Goal: Task Accomplishment & Management: Manage account settings

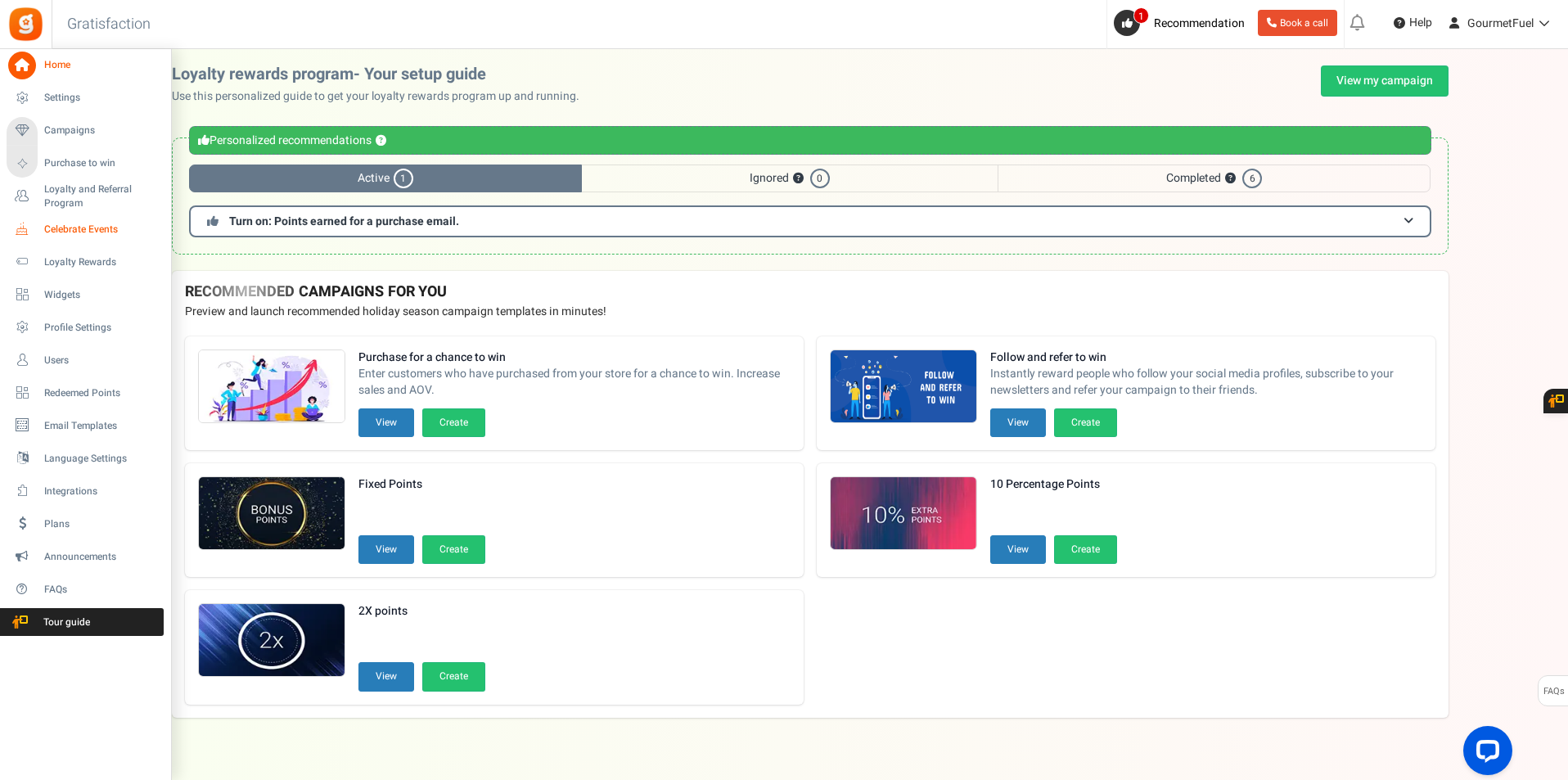
click at [81, 231] on span "Celebrate Events" at bounding box center [101, 229] width 115 height 14
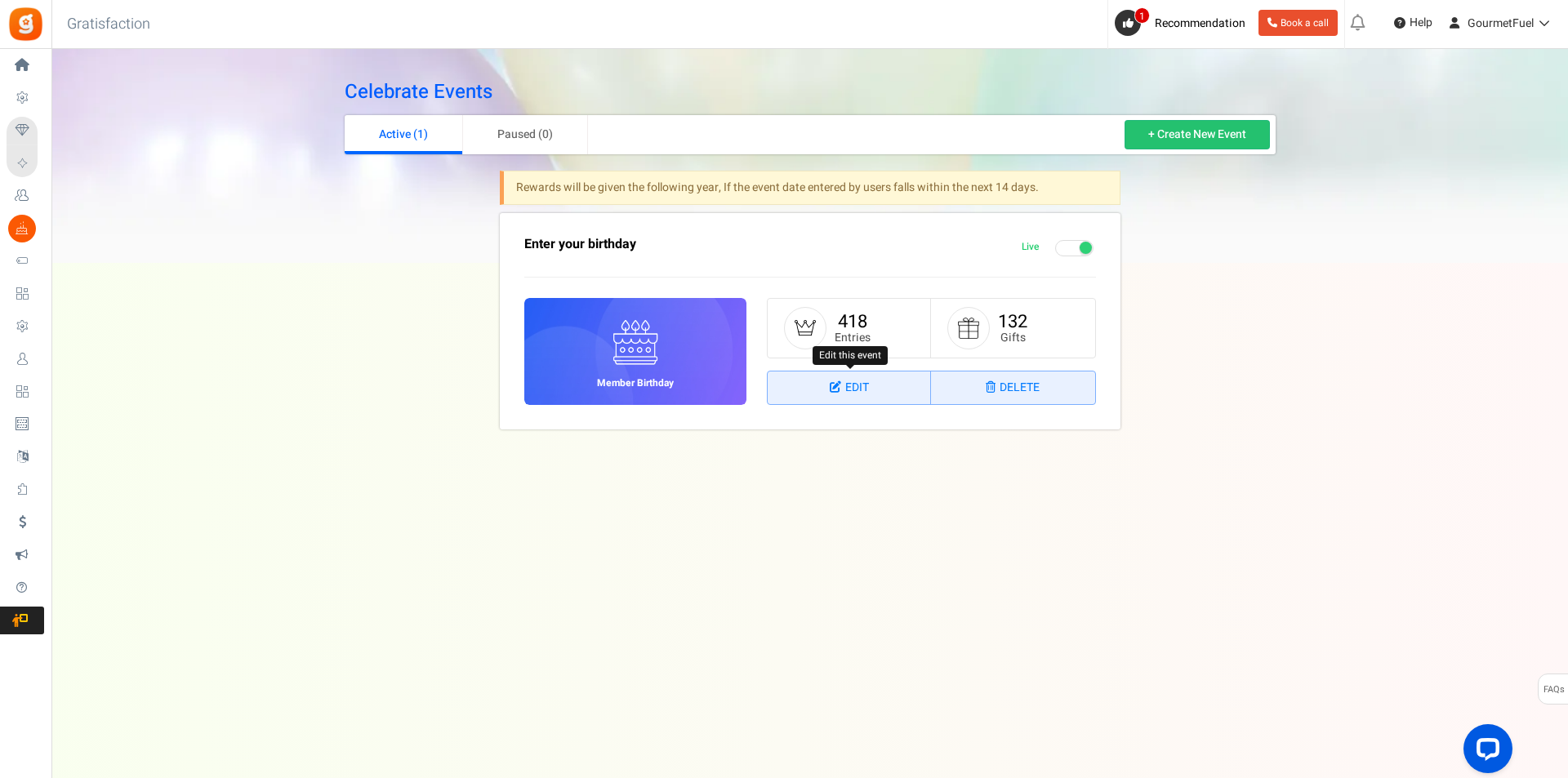
click at [847, 388] on link "Edit" at bounding box center [849, 387] width 163 height 32
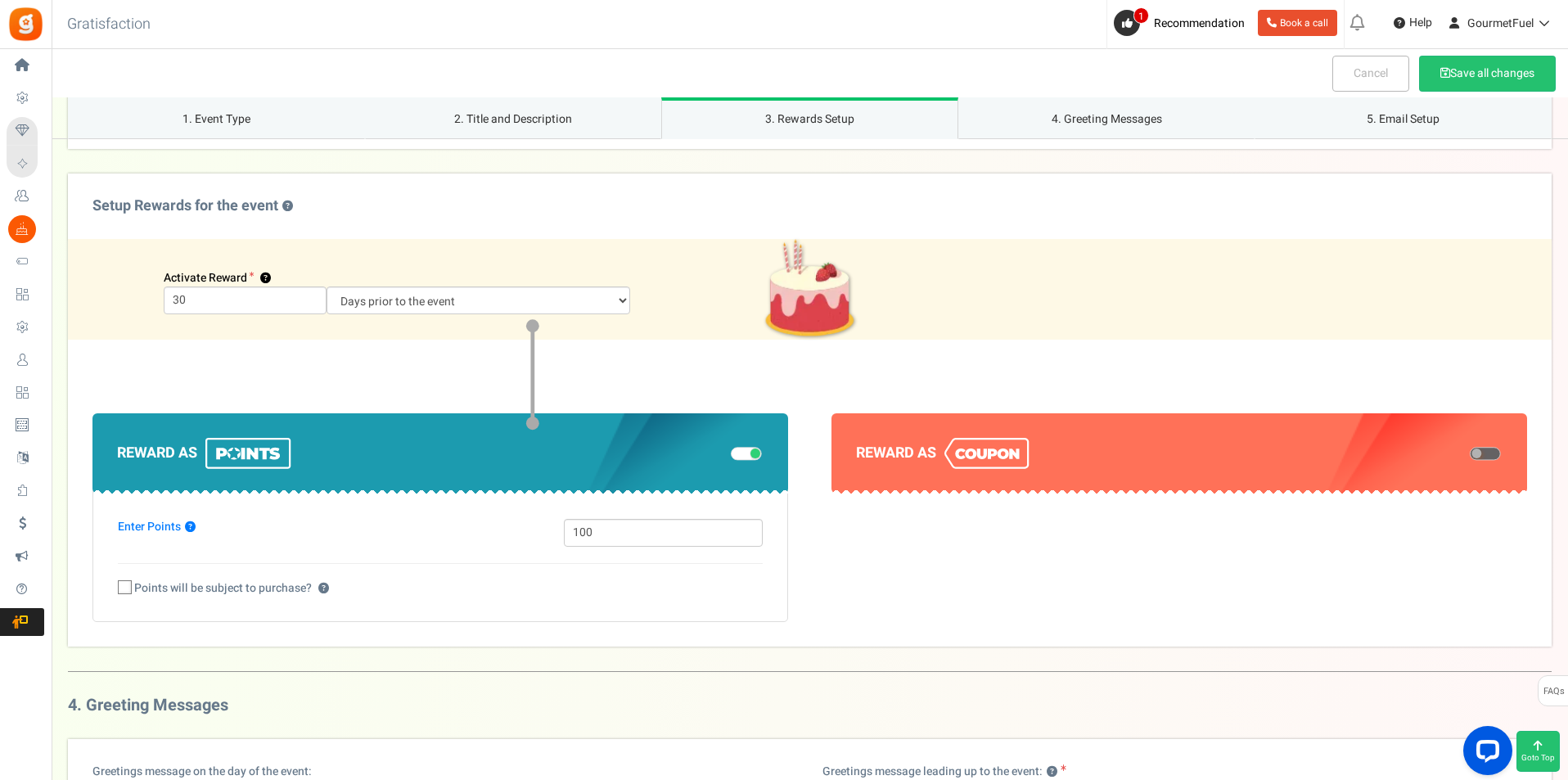
scroll to position [1064, 0]
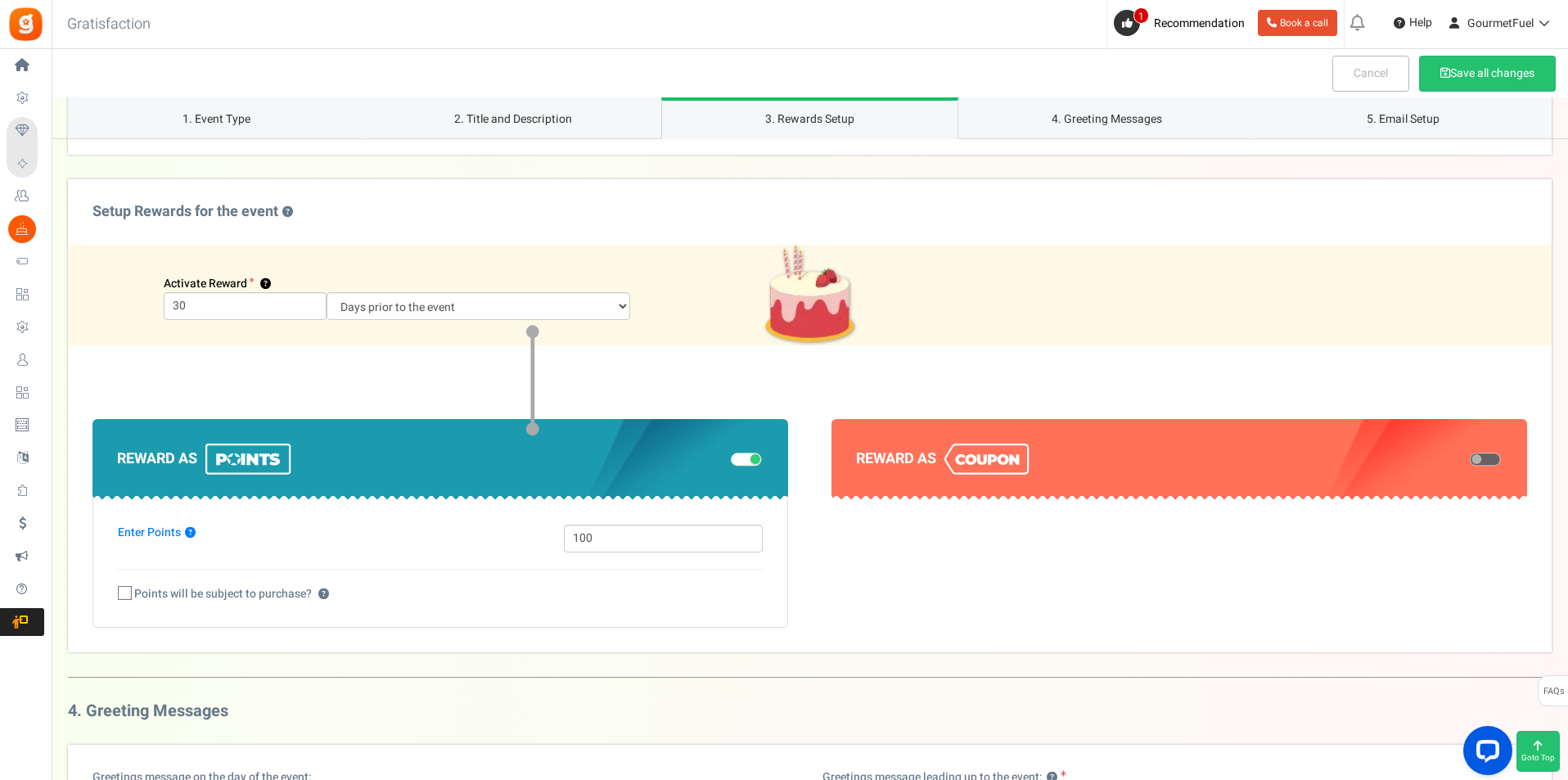
click at [131, 598] on span at bounding box center [125, 593] width 14 height 14
click at [112, 598] on input "Points will be subject to purchase? ?" at bounding box center [107, 594] width 11 height 11
checkbox input "true"
select select "1"
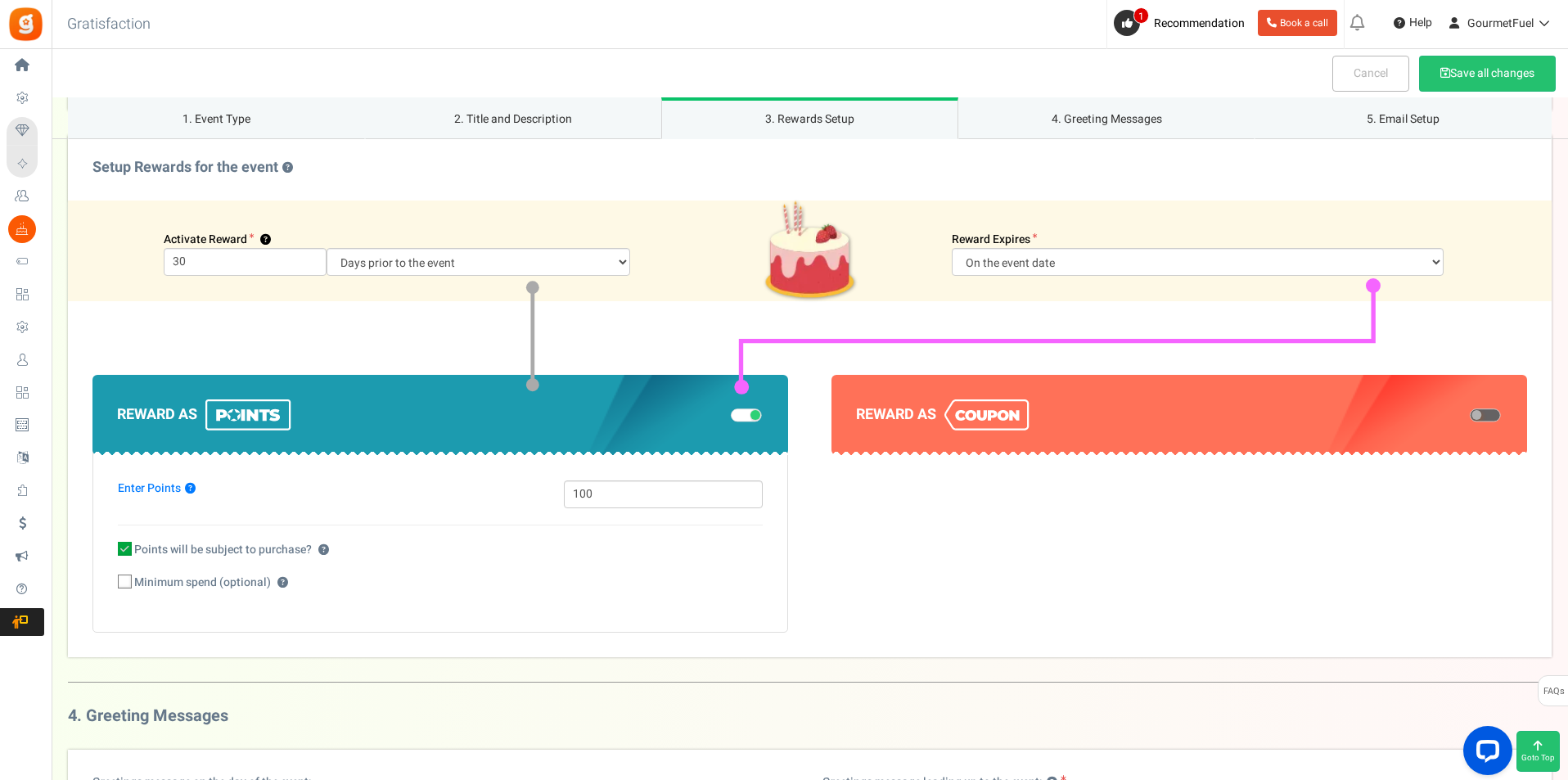
scroll to position [1146, 0]
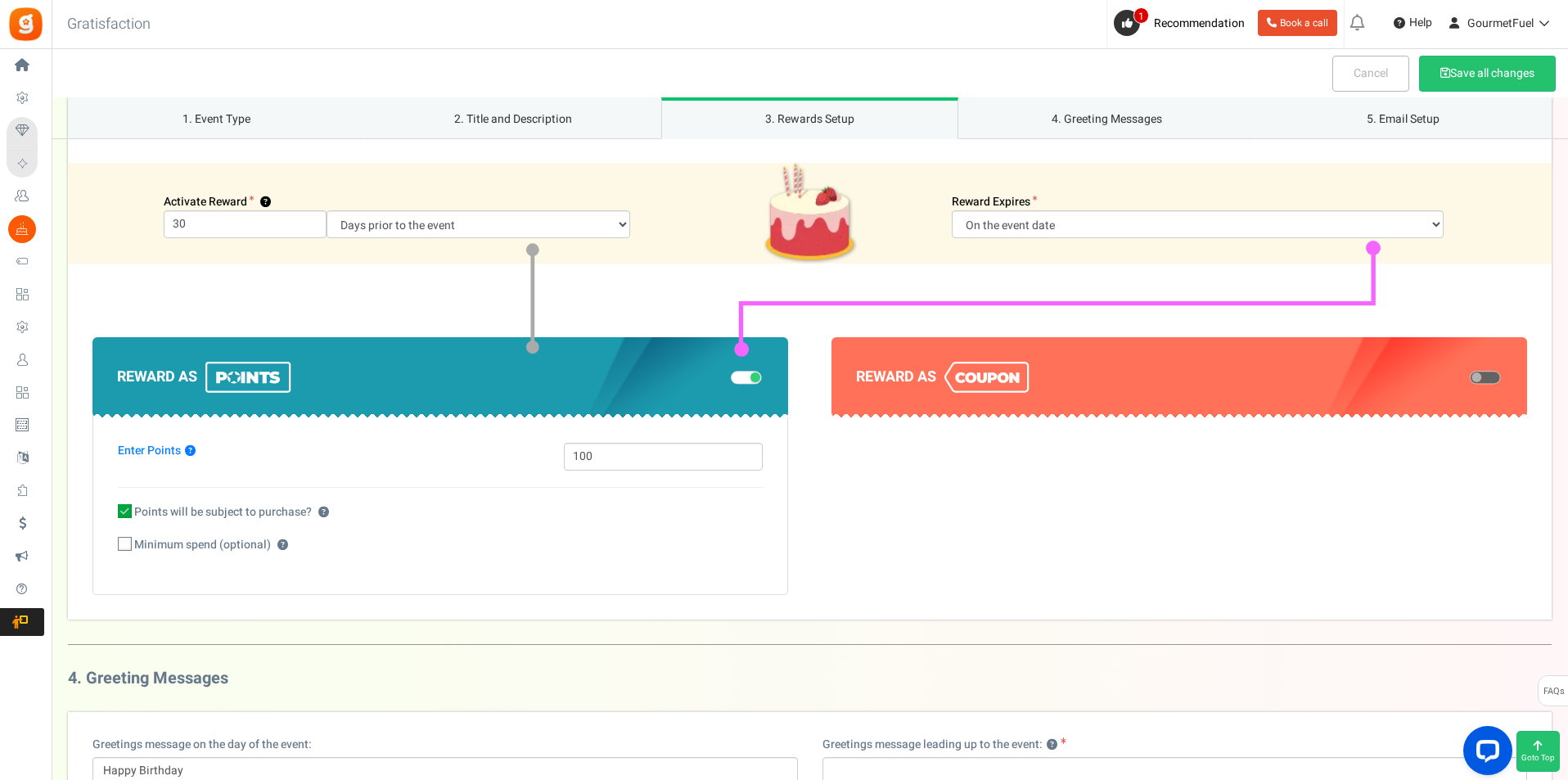
click at [194, 545] on span "Minimum spend (optional)" at bounding box center [202, 545] width 137 height 17
click at [112, 545] on input "Minimum spend (optional) ?" at bounding box center [107, 545] width 11 height 11
checkbox input "true"
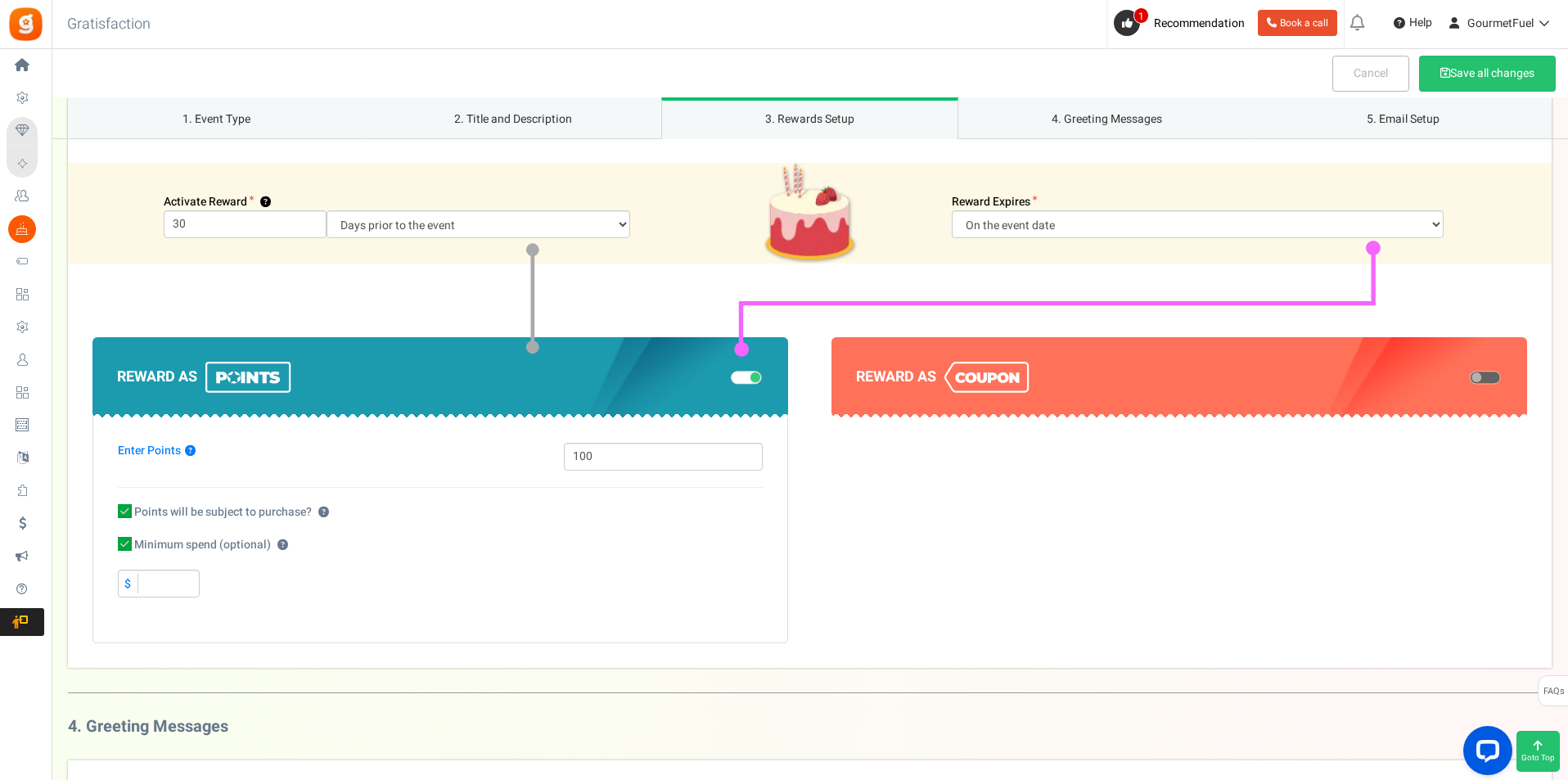
click at [156, 583] on input "$" at bounding box center [158, 584] width 81 height 28
type input "200"
click at [157, 547] on span "Minimum spend (optional)" at bounding box center [202, 545] width 137 height 17
click at [112, 547] on input "Minimum spend (optional) ?" at bounding box center [107, 545] width 11 height 11
checkbox input "false"
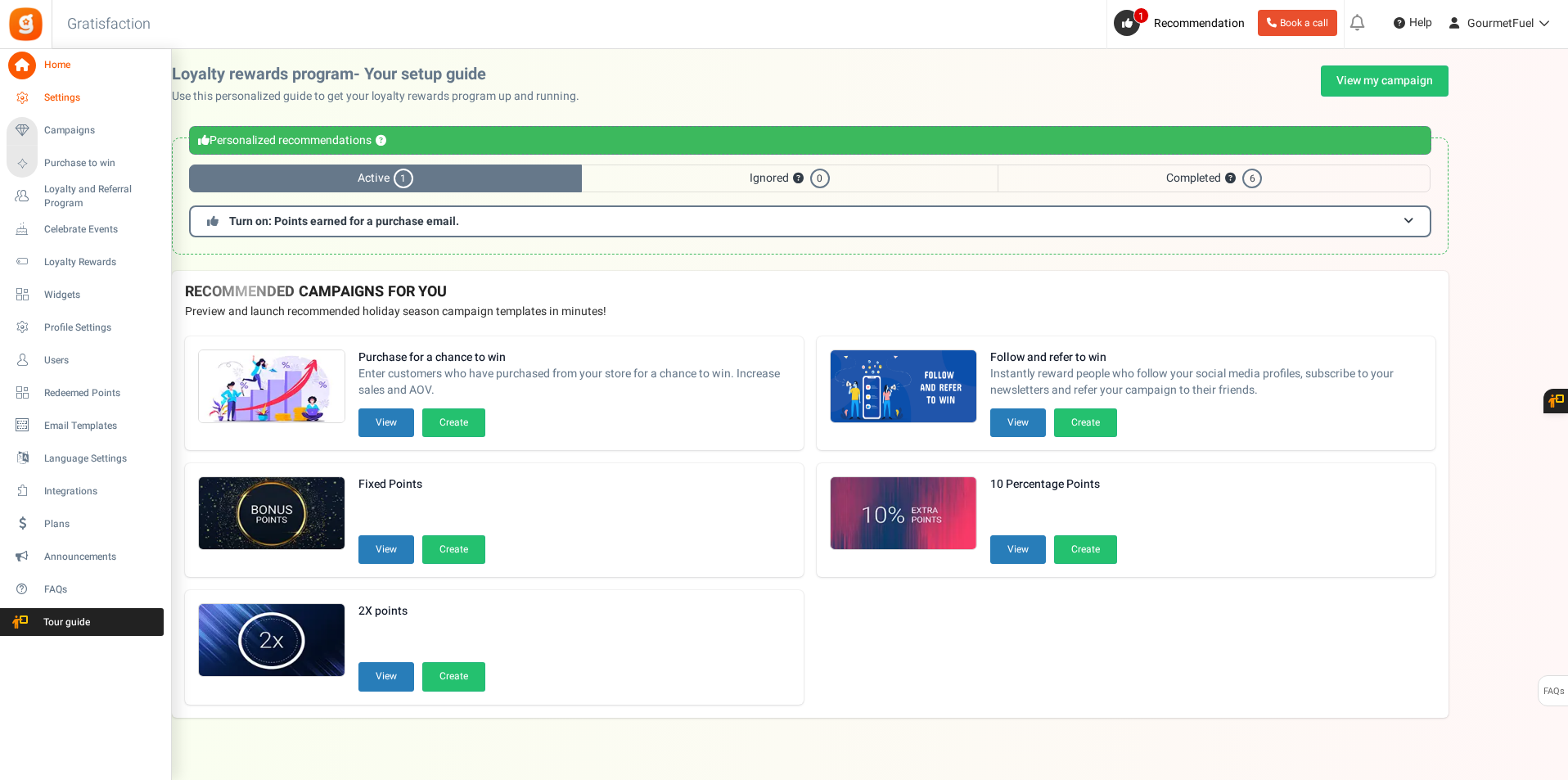
click at [73, 99] on span "Settings" at bounding box center [101, 98] width 115 height 14
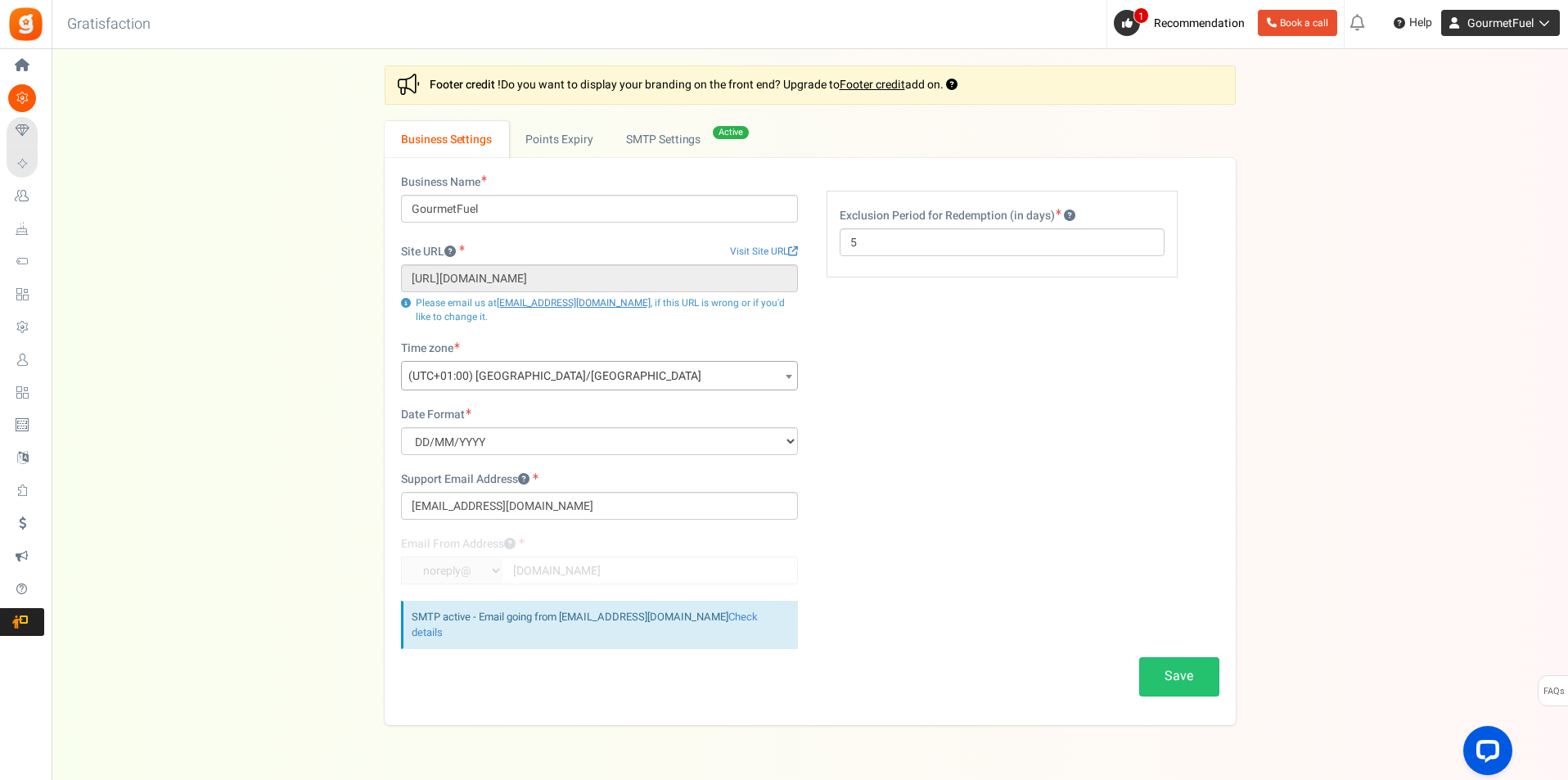
click at [1542, 30] on link "GourmetFuel" at bounding box center [1501, 23] width 119 height 26
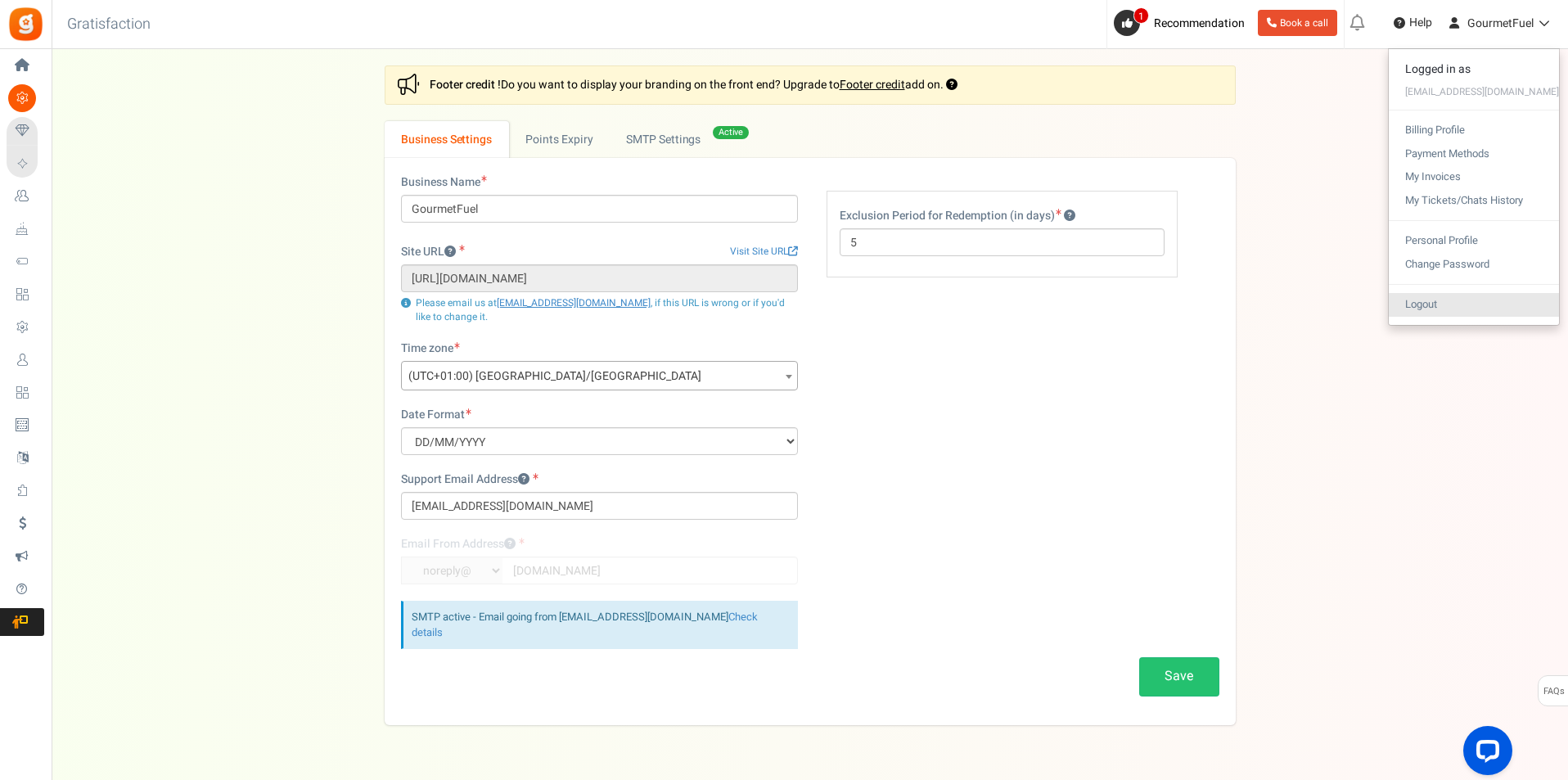
click at [1467, 296] on link "Logout" at bounding box center [1474, 305] width 170 height 24
